Goal: Task Accomplishment & Management: Manage account settings

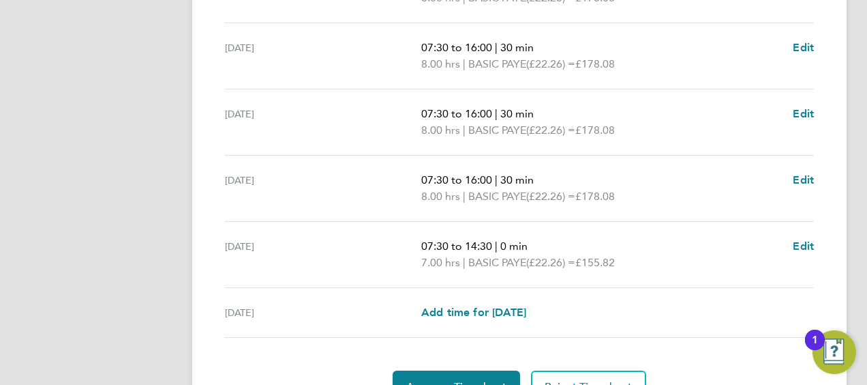
scroll to position [546, 0]
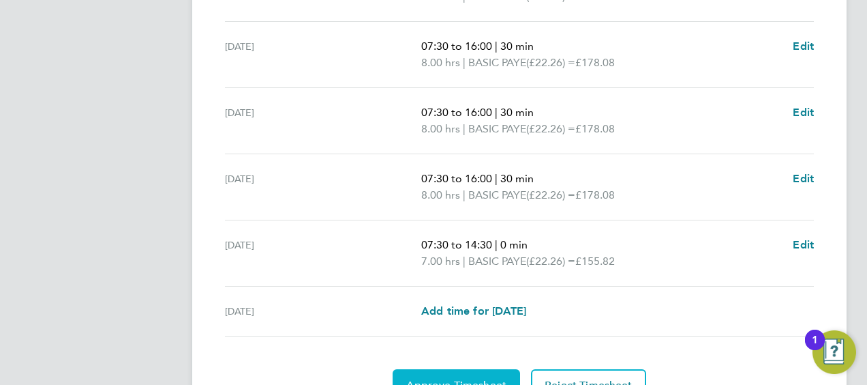
click at [477, 372] on button "Approve Timesheet" at bounding box center [457, 385] width 128 height 33
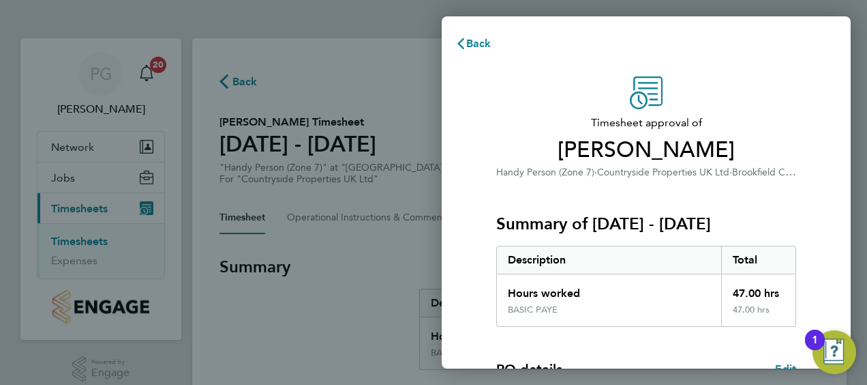
click at [836, 164] on div "Timesheet approval of Daniel Novello Handy Person (Zone 7) · Countryside Proper…" at bounding box center [646, 329] width 409 height 538
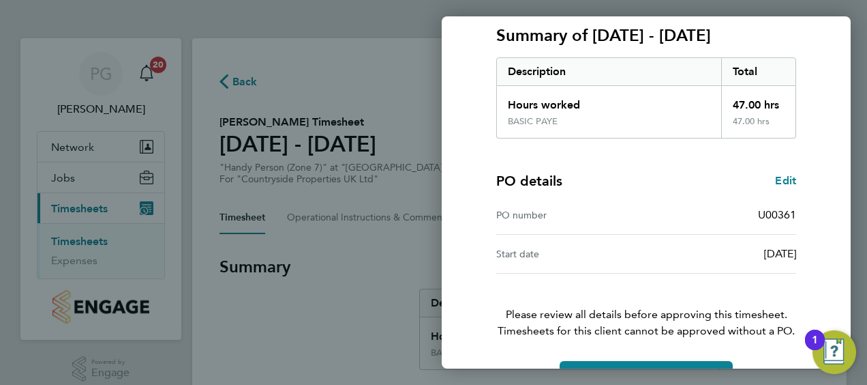
scroll to position [228, 0]
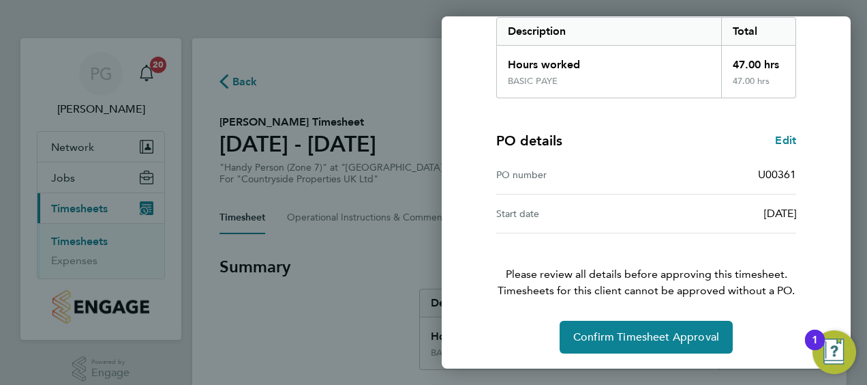
click at [792, 233] on p "Please review all details before approving this timesheet. Timesheets for this …" at bounding box center [646, 265] width 333 height 65
click at [376, 299] on div "Back Timesheet approval of Daniel Novello Handy Person (Zone 7) · Countryside P…" at bounding box center [433, 192] width 867 height 385
click at [819, 65] on div "Timesheet approval of Daniel Novello Handy Person (Zone 7) · Countryside Proper…" at bounding box center [646, 101] width 409 height 538
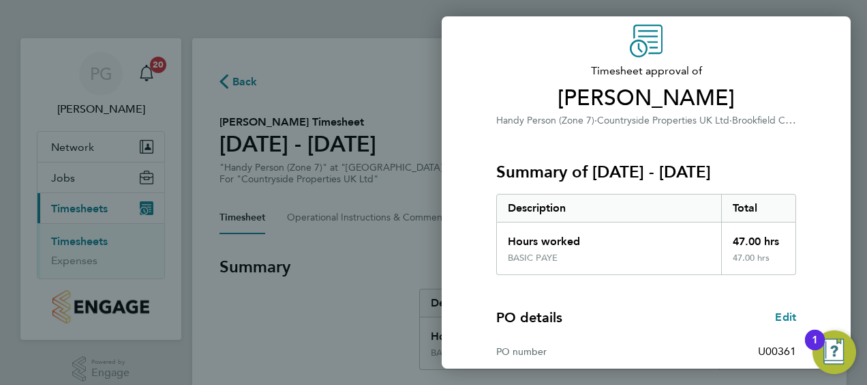
scroll to position [0, 0]
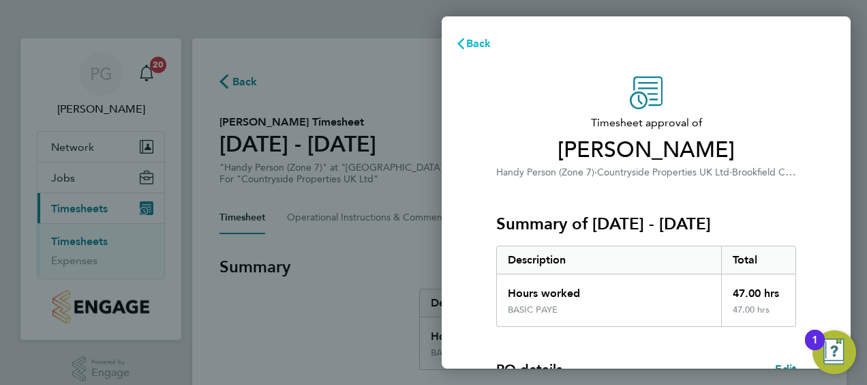
click at [472, 45] on span "Back" at bounding box center [478, 43] width 25 height 13
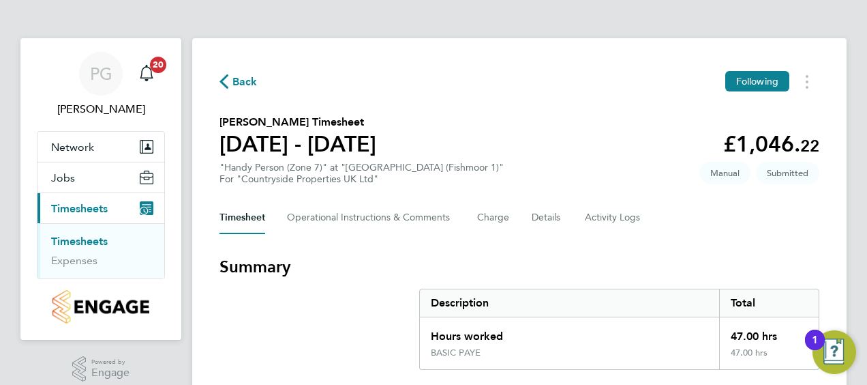
click at [653, 164] on section "Daniel Novello's Timesheet 18 - 24 Aug 2025 £1,046. 22 "Handy Person (Zone 7)" …" at bounding box center [520, 149] width 600 height 71
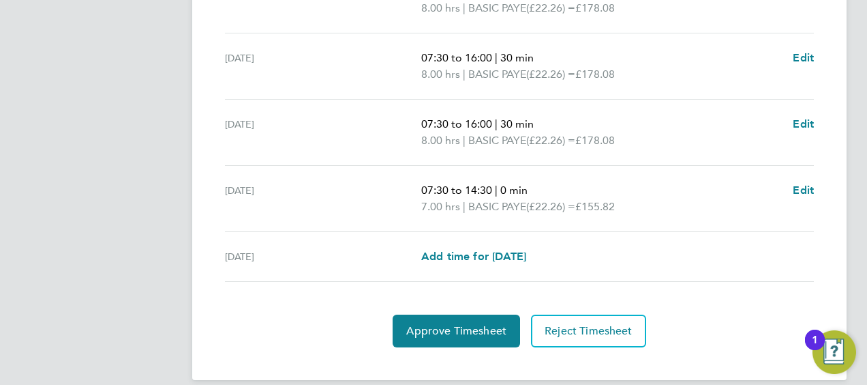
scroll to position [614, 0]
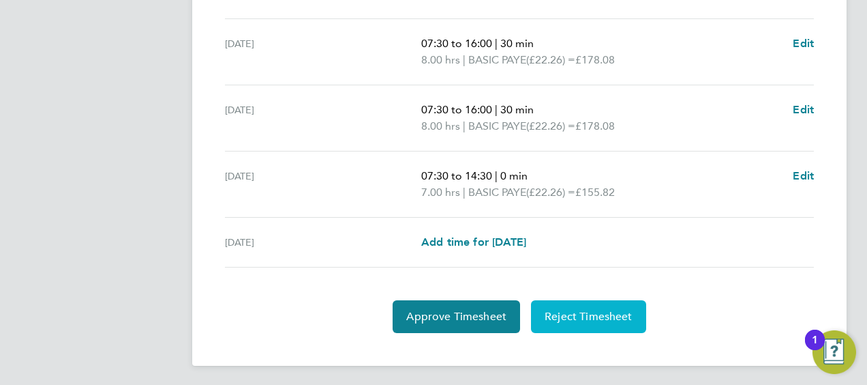
click at [576, 310] on span "Reject Timesheet" at bounding box center [589, 317] width 88 height 14
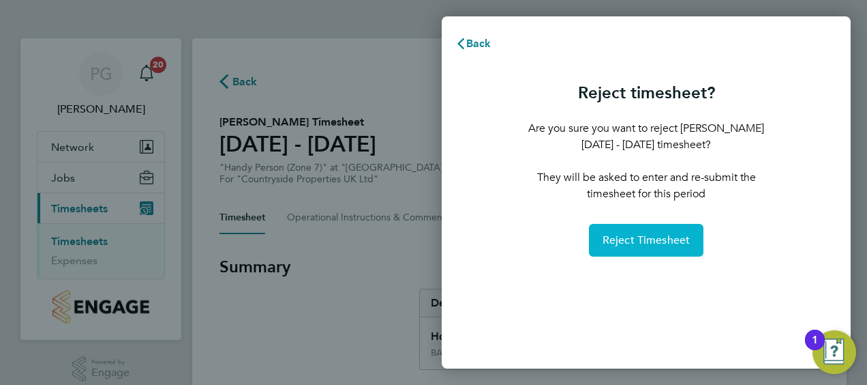
click at [633, 233] on button "Reject Timesheet" at bounding box center [646, 240] width 115 height 33
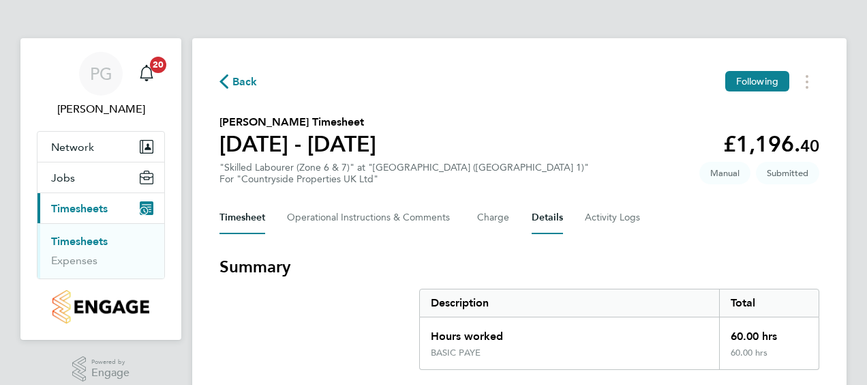
click at [532, 212] on button "Details" at bounding box center [547, 217] width 31 height 33
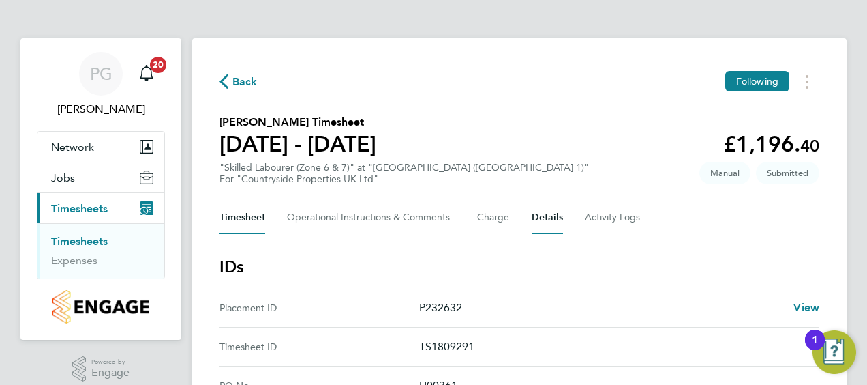
click at [251, 218] on button "Timesheet" at bounding box center [243, 217] width 46 height 33
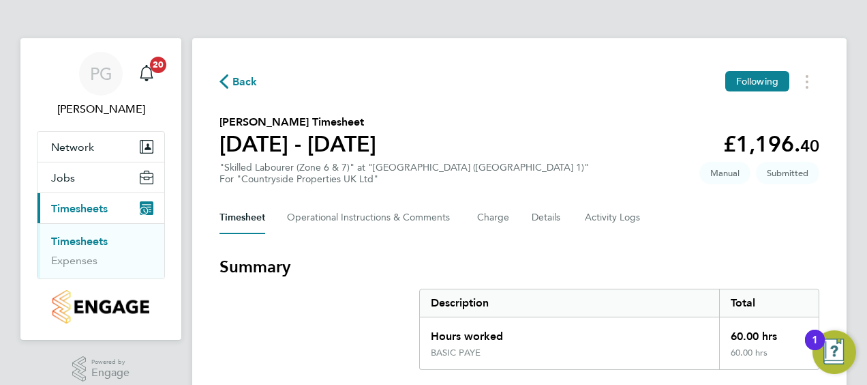
click at [359, 316] on section "Summary Description Total Hours worked 60.00 hrs BASIC PAYE 60.00 hrs" at bounding box center [520, 313] width 600 height 114
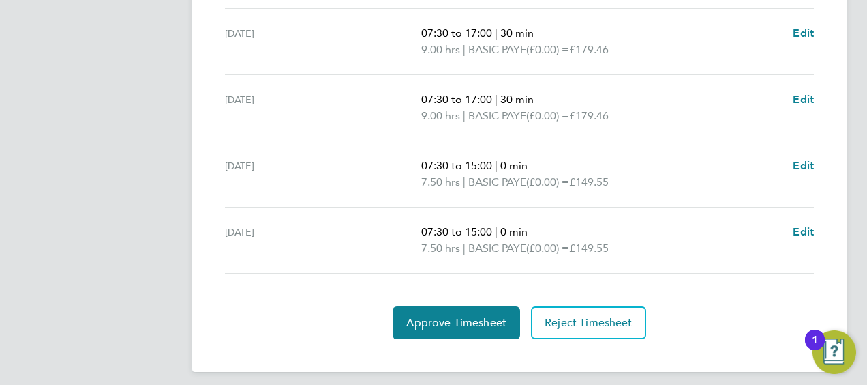
scroll to position [631, 0]
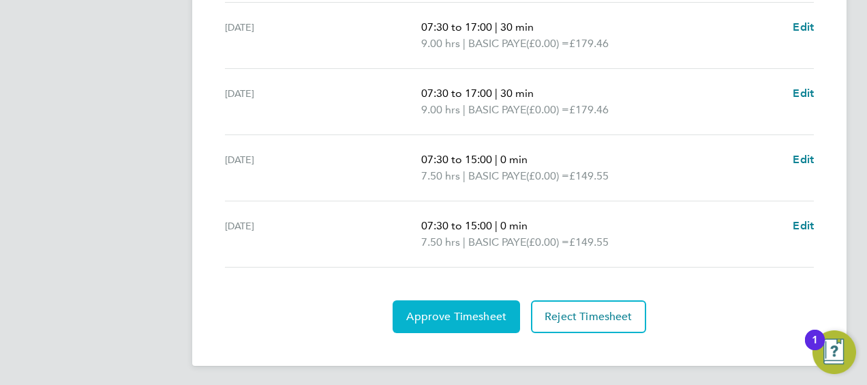
click at [475, 316] on span "Approve Timesheet" at bounding box center [456, 317] width 100 height 14
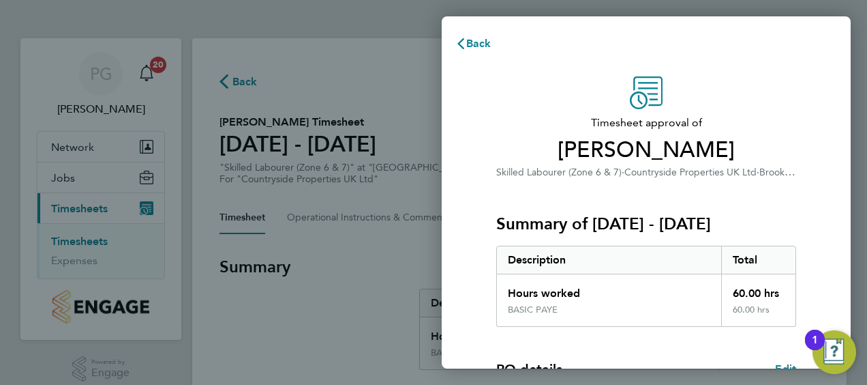
click at [503, 192] on div "Summary of 18 - 24 Aug 2025 Description Total Hours worked 60.00 hrs BASIC PAYE…" at bounding box center [646, 253] width 300 height 147
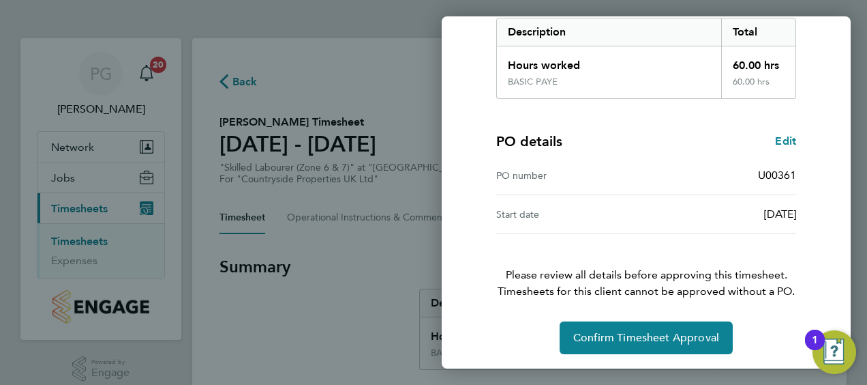
scroll to position [228, 0]
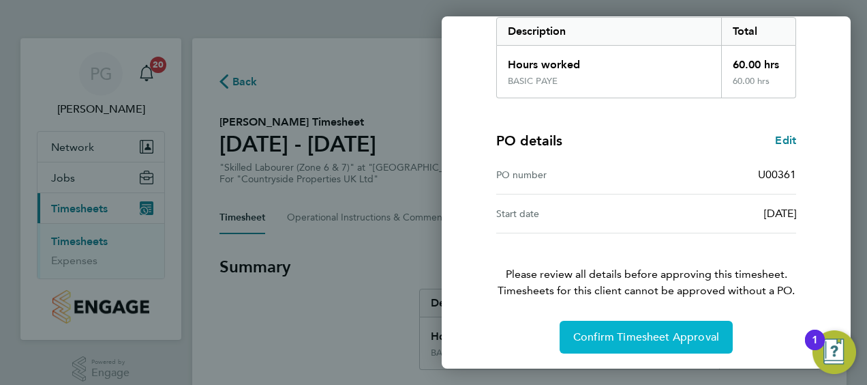
click at [638, 338] on span "Confirm Timesheet Approval" at bounding box center [646, 337] width 146 height 14
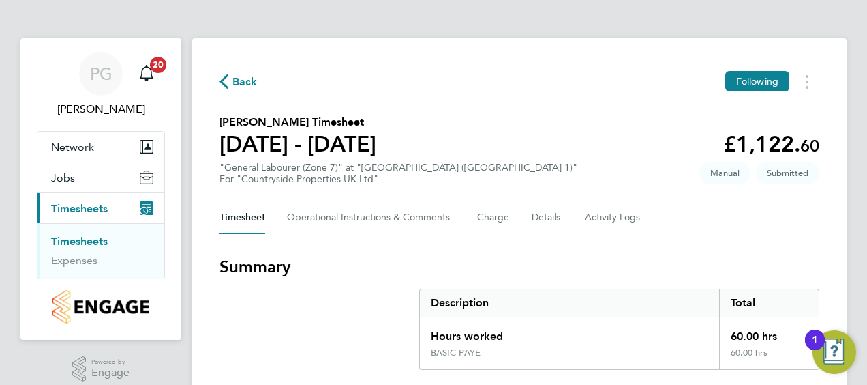
click at [536, 125] on section "[PERSON_NAME] Timesheet [DATE] - [DATE] £1,122. 60 "General Labourer (Zone 7)" …" at bounding box center [520, 149] width 600 height 71
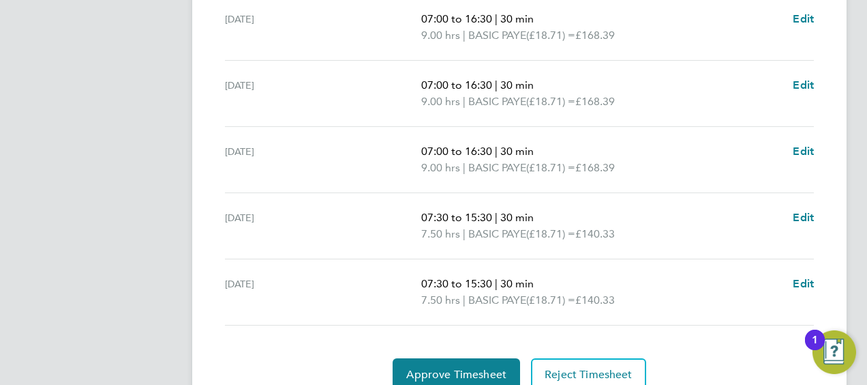
scroll to position [631, 0]
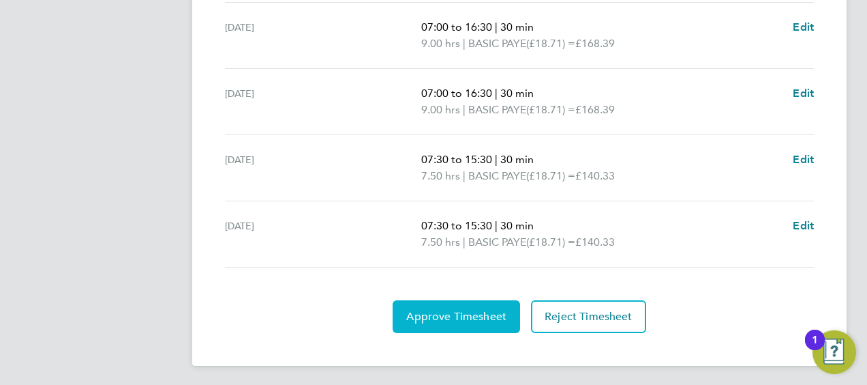
click at [436, 301] on button "Approve Timesheet" at bounding box center [457, 316] width 128 height 33
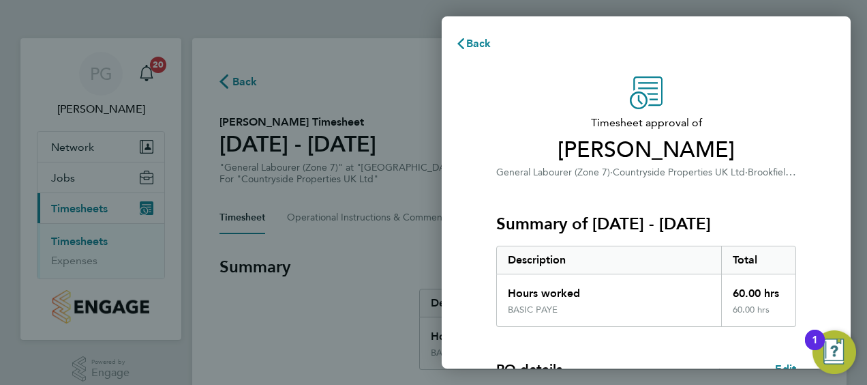
click at [480, 287] on div "Timesheet approval of [PERSON_NAME] General Labourer (Zone 7) · Countryside Pro…" at bounding box center [646, 328] width 333 height 505
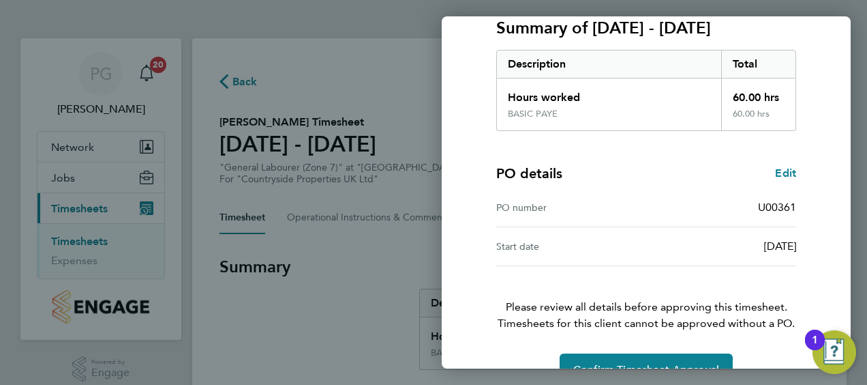
scroll to position [228, 0]
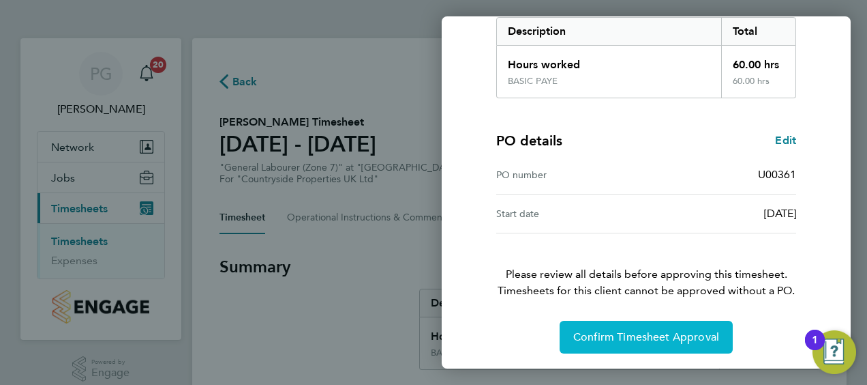
click at [600, 327] on button "Confirm Timesheet Approval" at bounding box center [646, 336] width 173 height 33
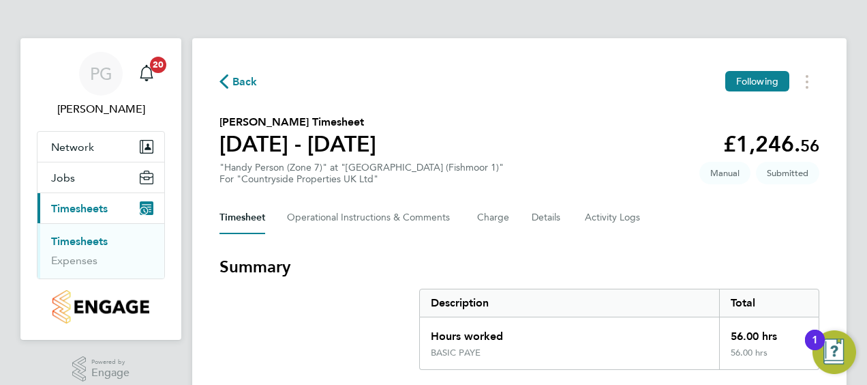
click at [525, 138] on section "Daniel Novello's Timesheet 18 - 24 Aug 2025 £1,246. 56 "Handy Person (Zone 7)" …" at bounding box center [520, 149] width 600 height 71
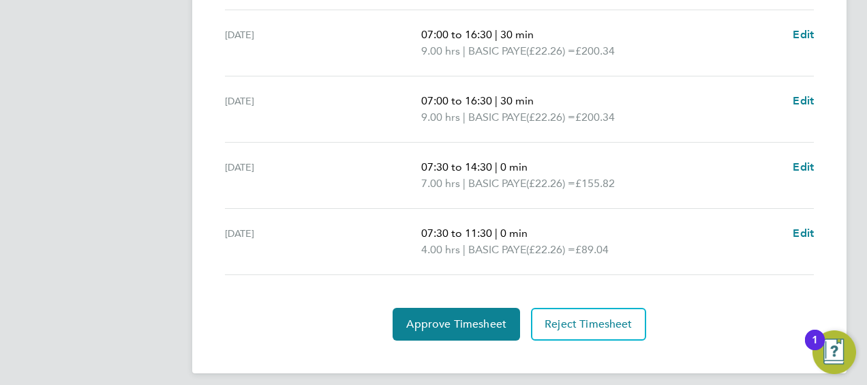
scroll to position [631, 0]
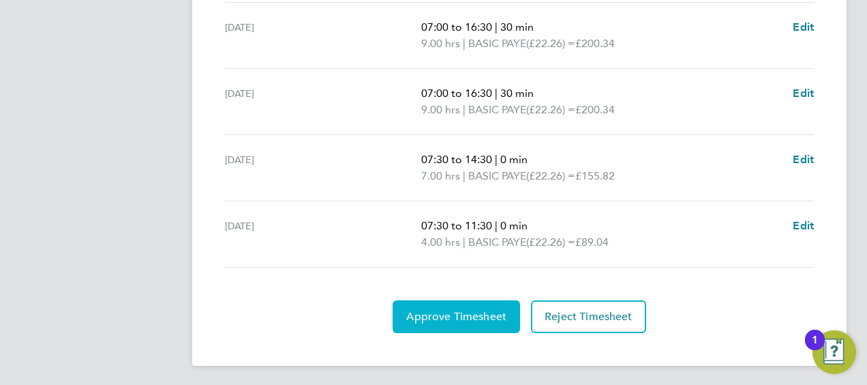
click at [421, 300] on button "Approve Timesheet" at bounding box center [457, 316] width 128 height 33
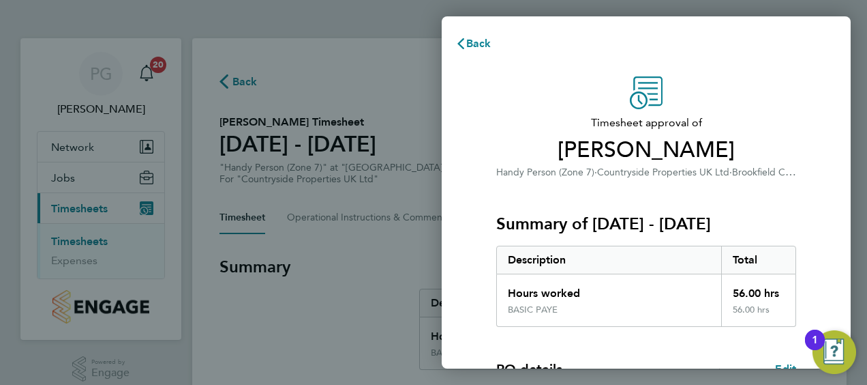
click at [462, 299] on div "Timesheet approval of Daniel Novello Handy Person (Zone 7) · Countryside Proper…" at bounding box center [646, 329] width 409 height 538
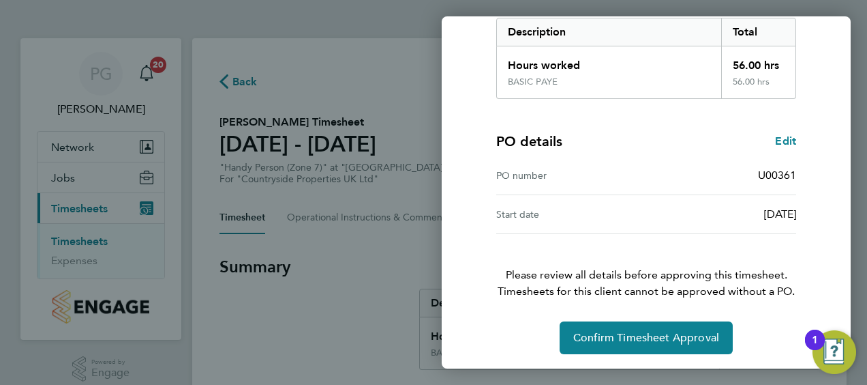
scroll to position [228, 0]
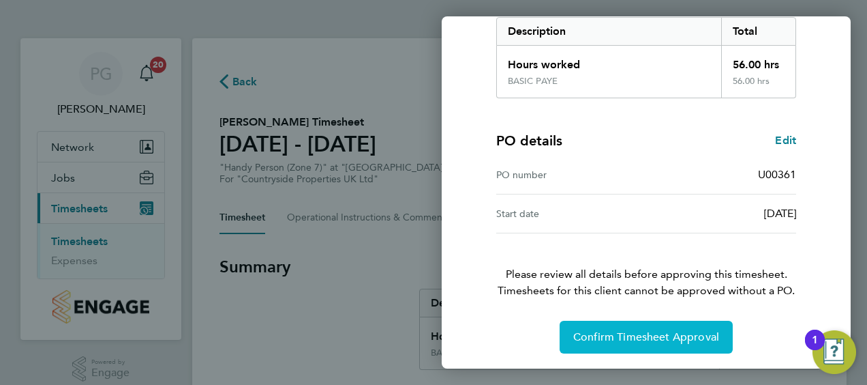
click at [596, 342] on button "Confirm Timesheet Approval" at bounding box center [646, 336] width 173 height 33
